Goal: Find specific page/section: Find specific page/section

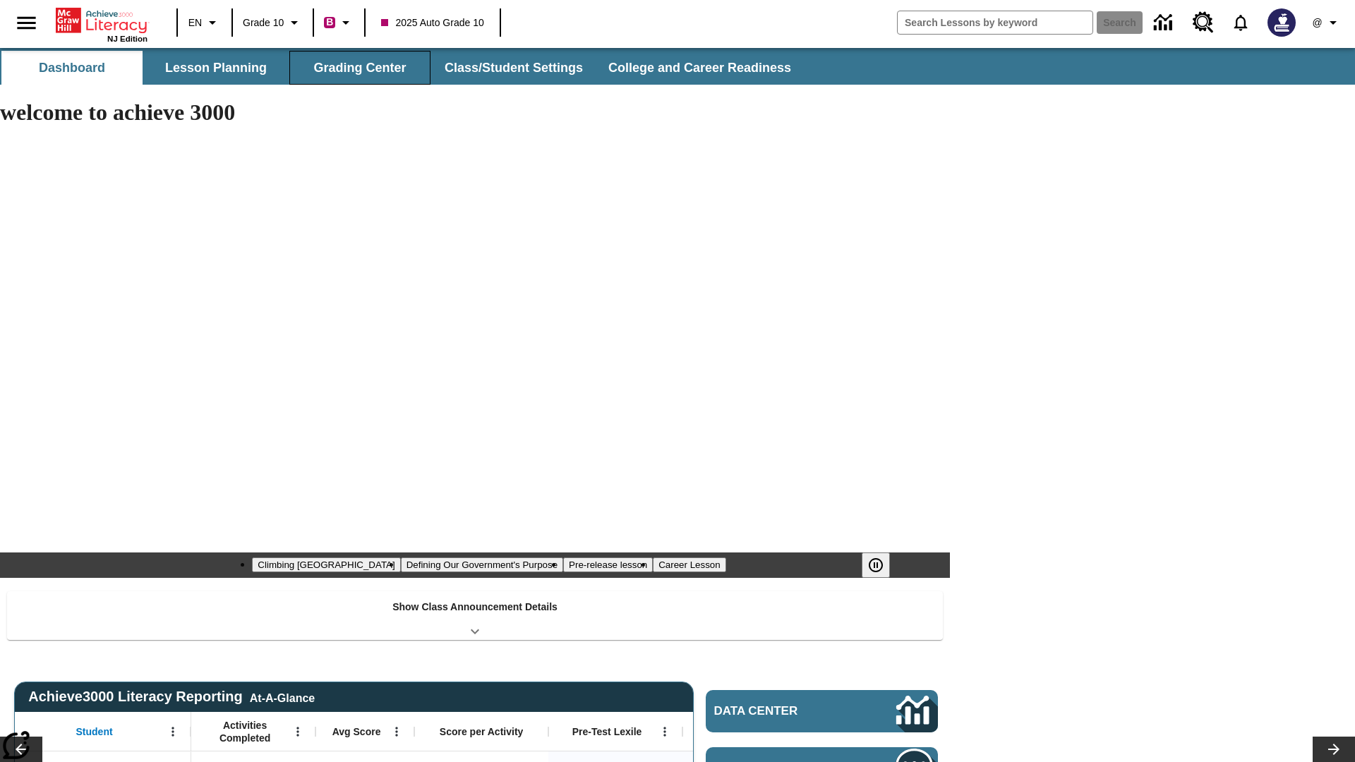
click at [360, 68] on button "Grading Center" at bounding box center [359, 68] width 141 height 34
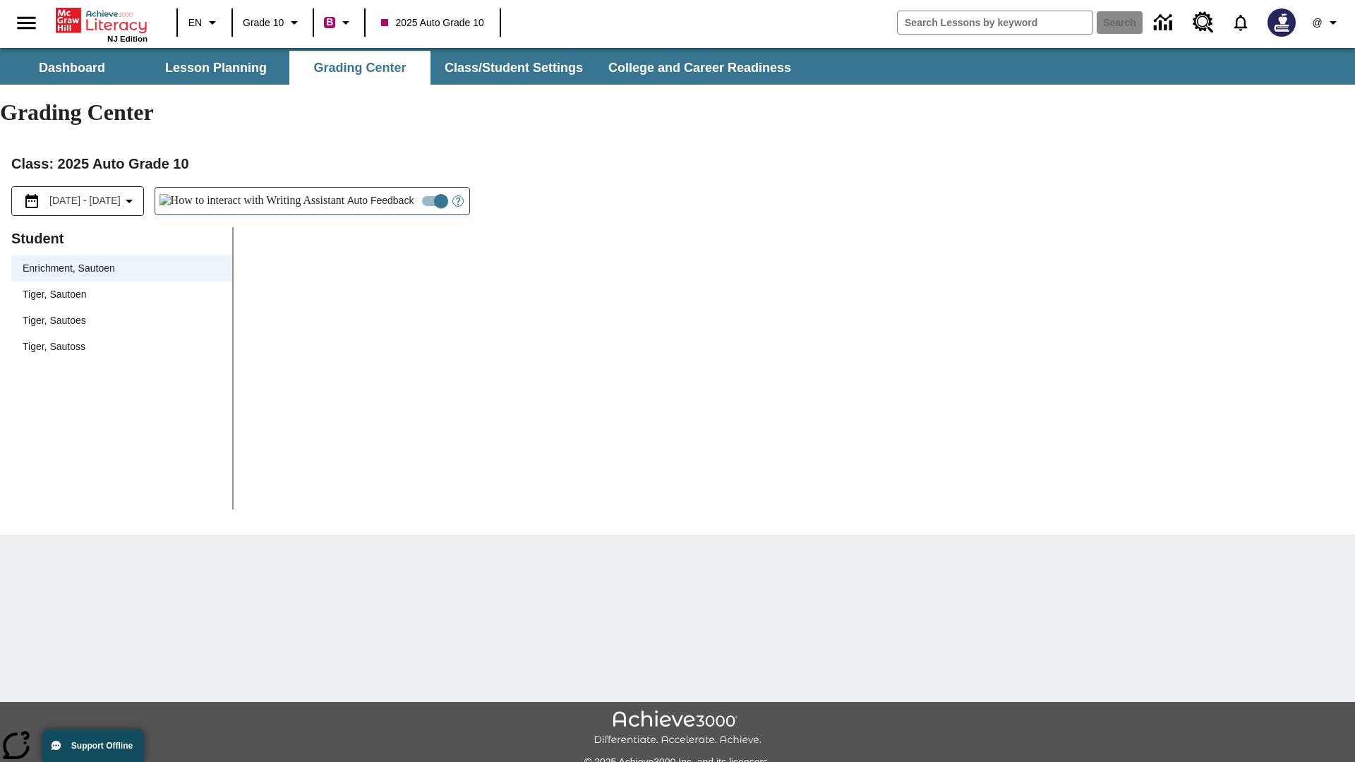
click at [121, 287] on span "Tiger, Sautoen" at bounding box center [122, 294] width 198 height 15
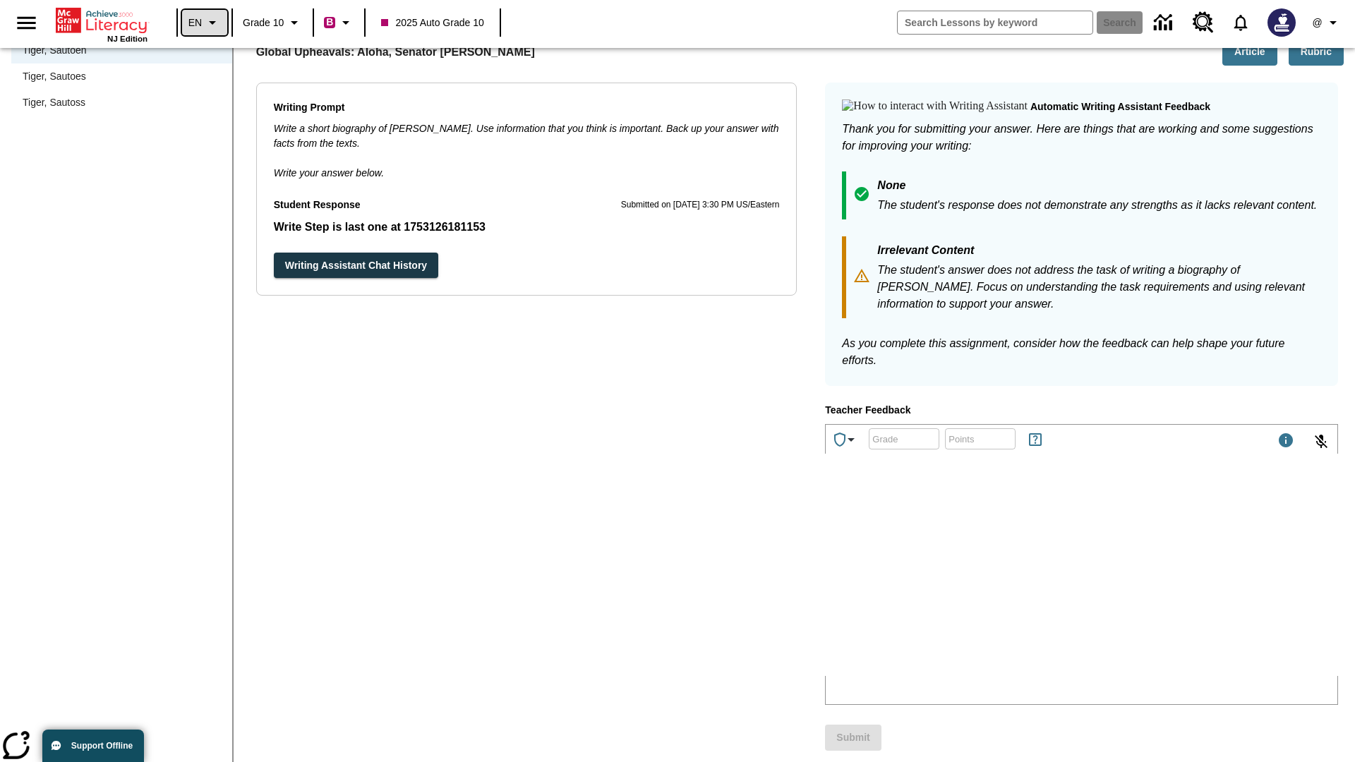
click at [205, 23] on icon "Language: EN, Select a language" at bounding box center [212, 22] width 17 height 17
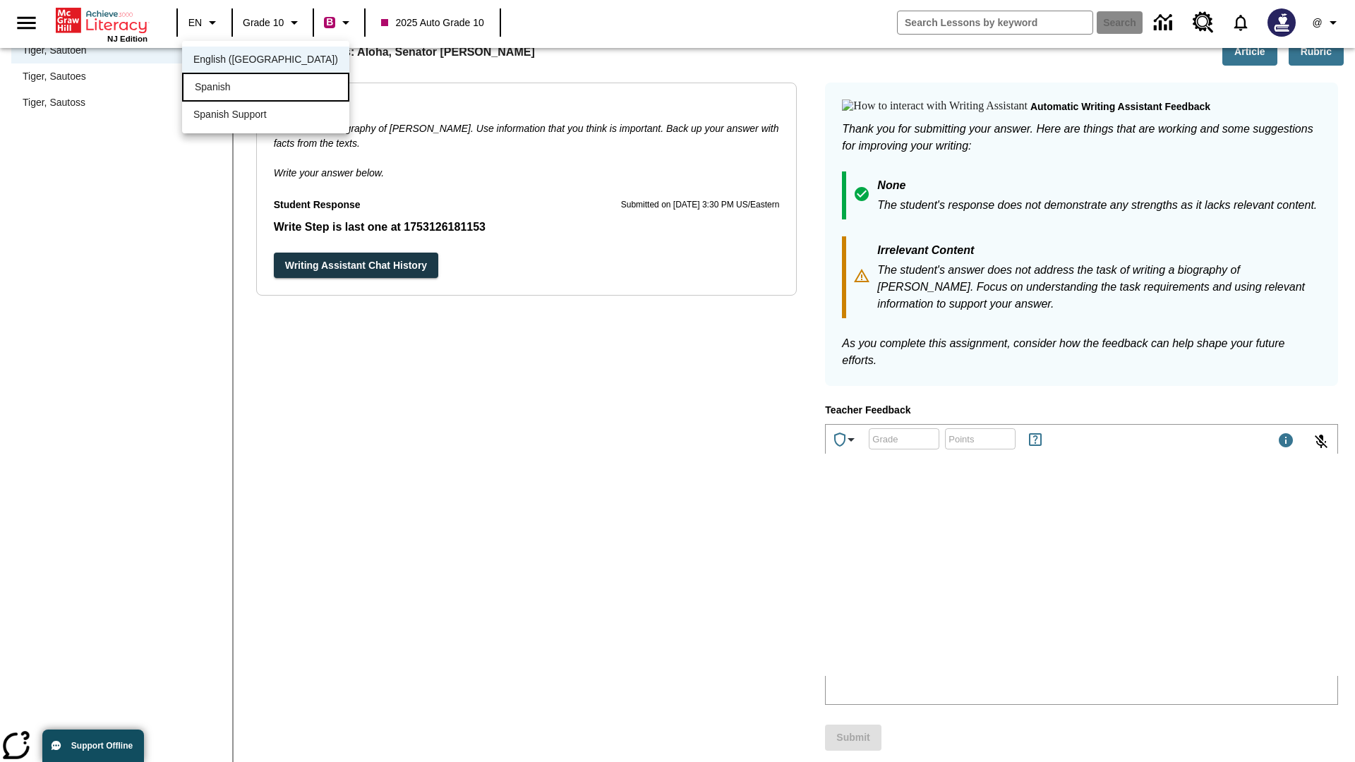
click at [235, 88] on div "Spanish" at bounding box center [265, 87] width 167 height 29
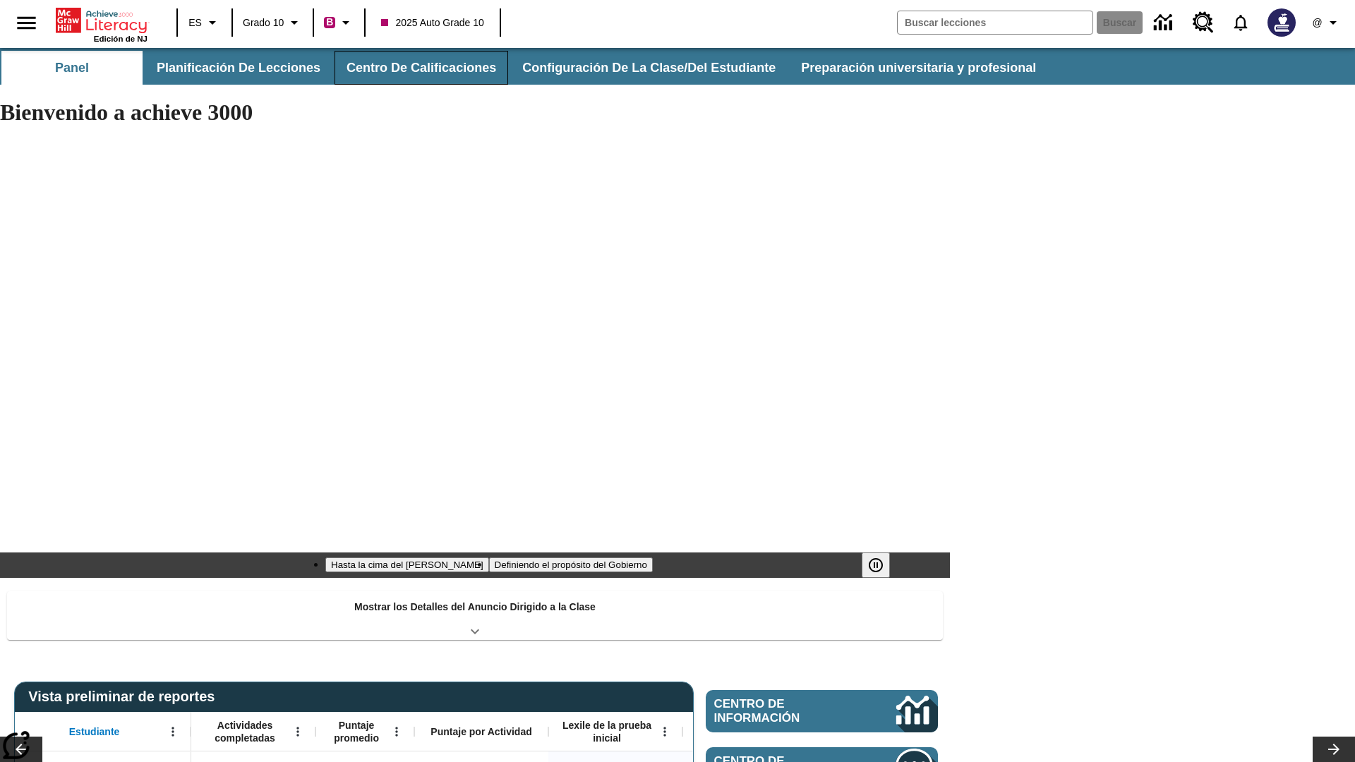
click at [415, 68] on button "Centro de calificaciones" at bounding box center [421, 68] width 174 height 34
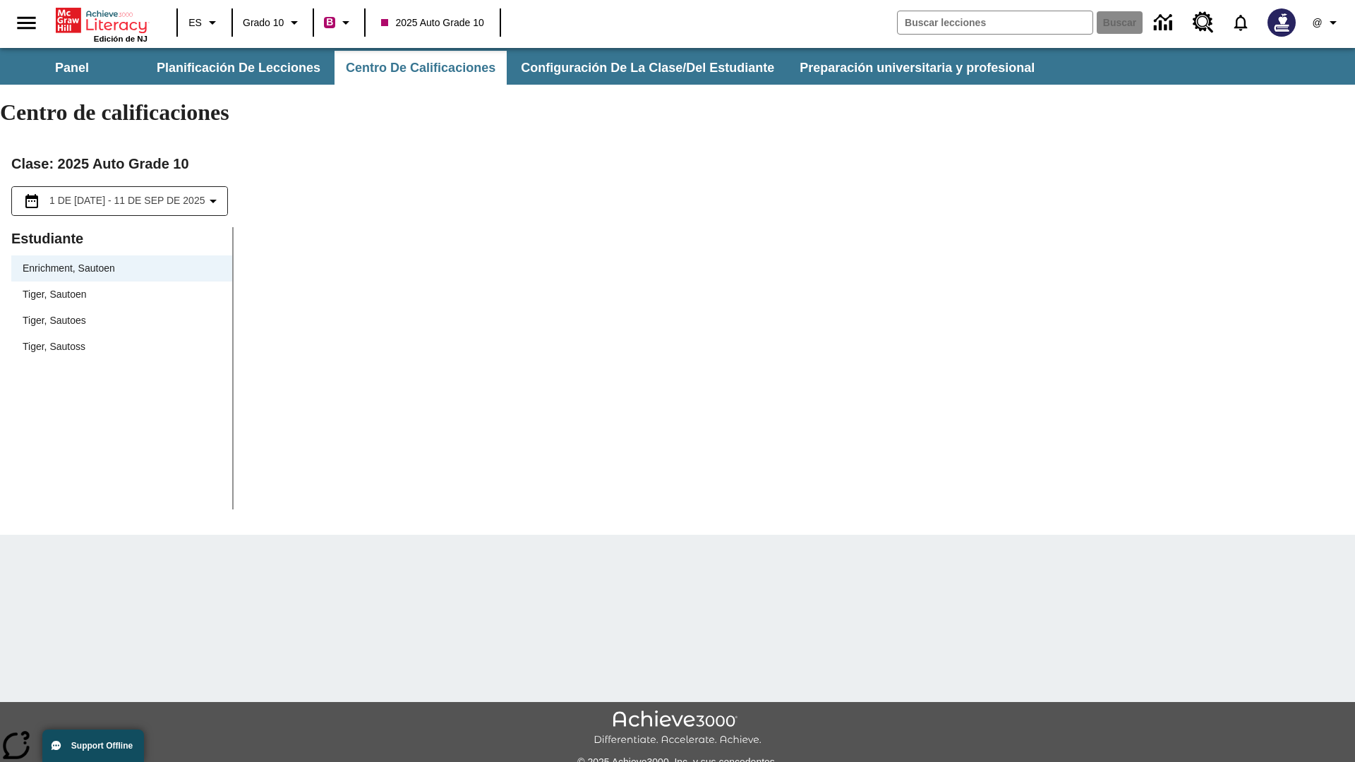
click at [121, 287] on span "Tiger, Sautoen" at bounding box center [122, 294] width 198 height 15
